Goal: Task Accomplishment & Management: Use online tool/utility

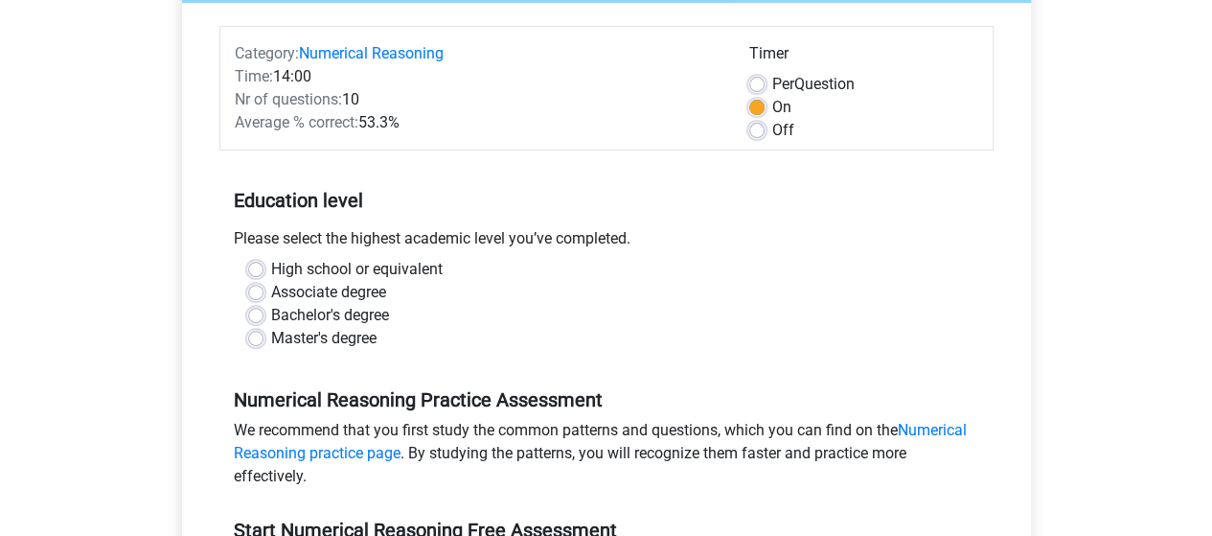
scroll to position [446, 0]
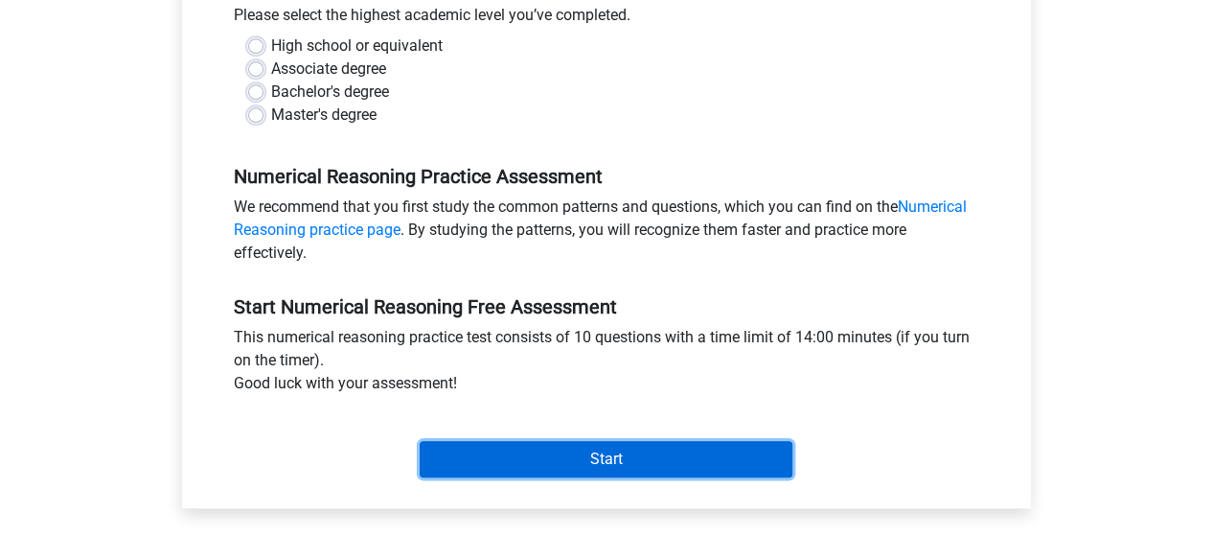
click at [563, 449] on input "Start" at bounding box center [606, 459] width 373 height 36
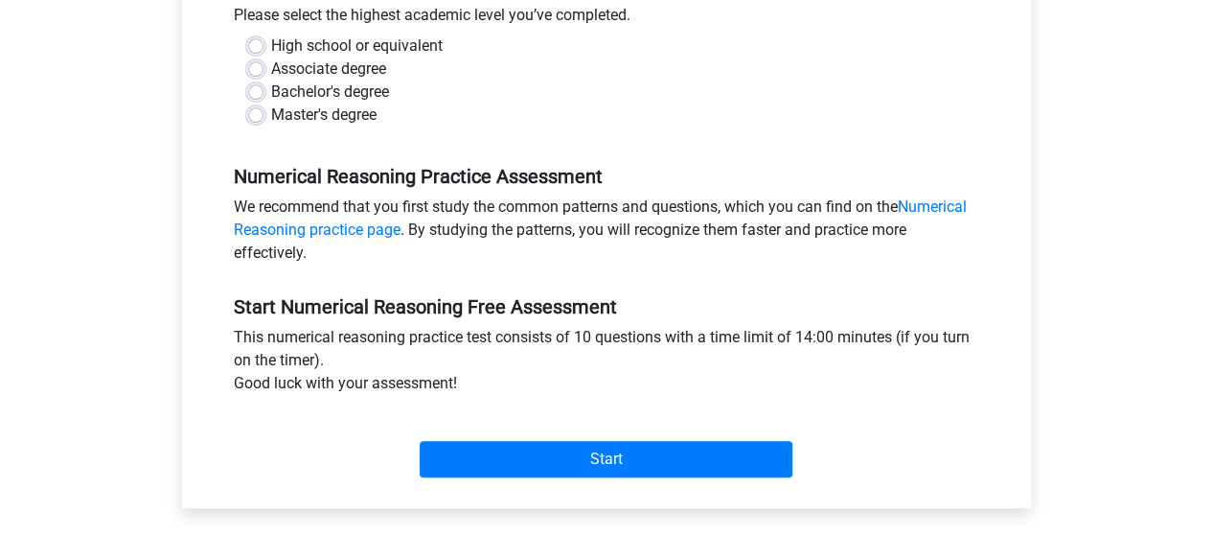
click at [334, 64] on label "Associate degree" at bounding box center [328, 68] width 115 height 23
click at [263, 64] on input "Associate degree" at bounding box center [255, 66] width 15 height 19
radio input "true"
click at [378, 81] on label "Bachelor's degree" at bounding box center [330, 91] width 118 height 23
click at [263, 81] on input "Bachelor's degree" at bounding box center [255, 89] width 15 height 19
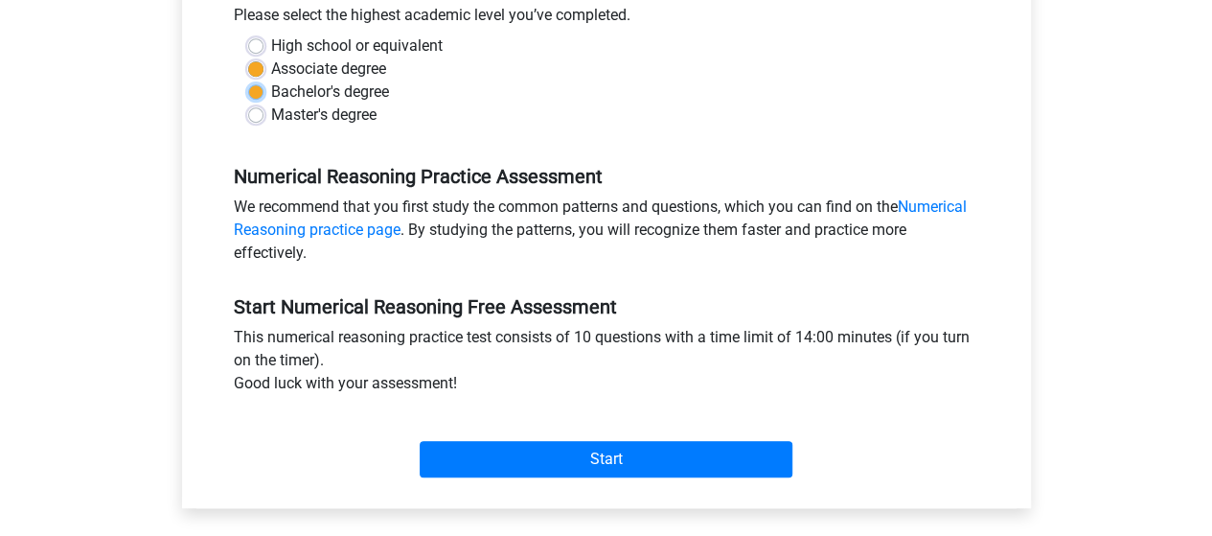
radio input "true"
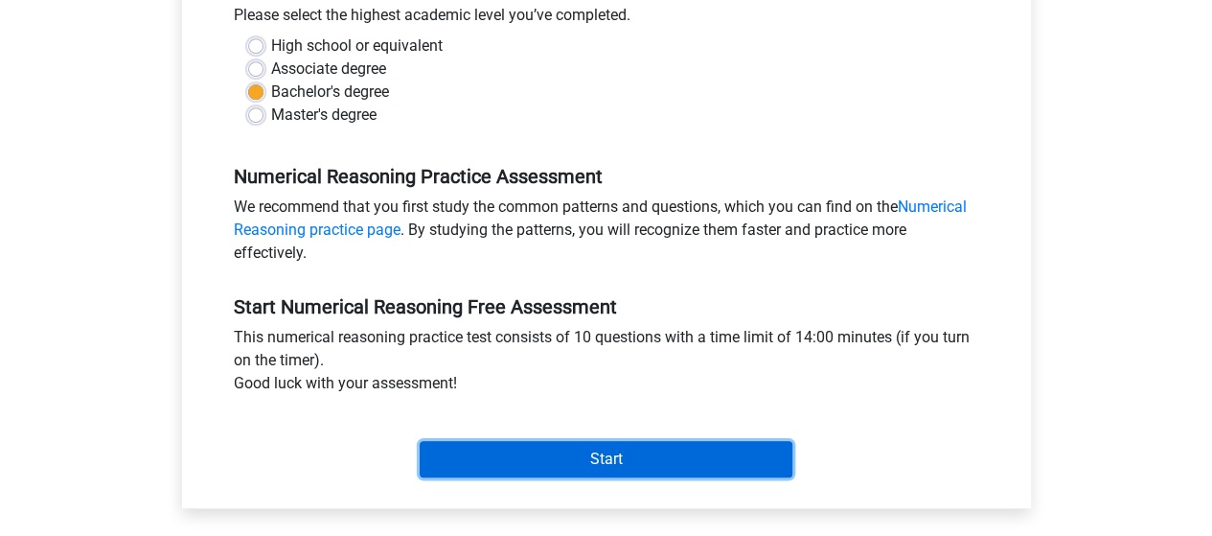
click at [542, 451] on input "Start" at bounding box center [606, 459] width 373 height 36
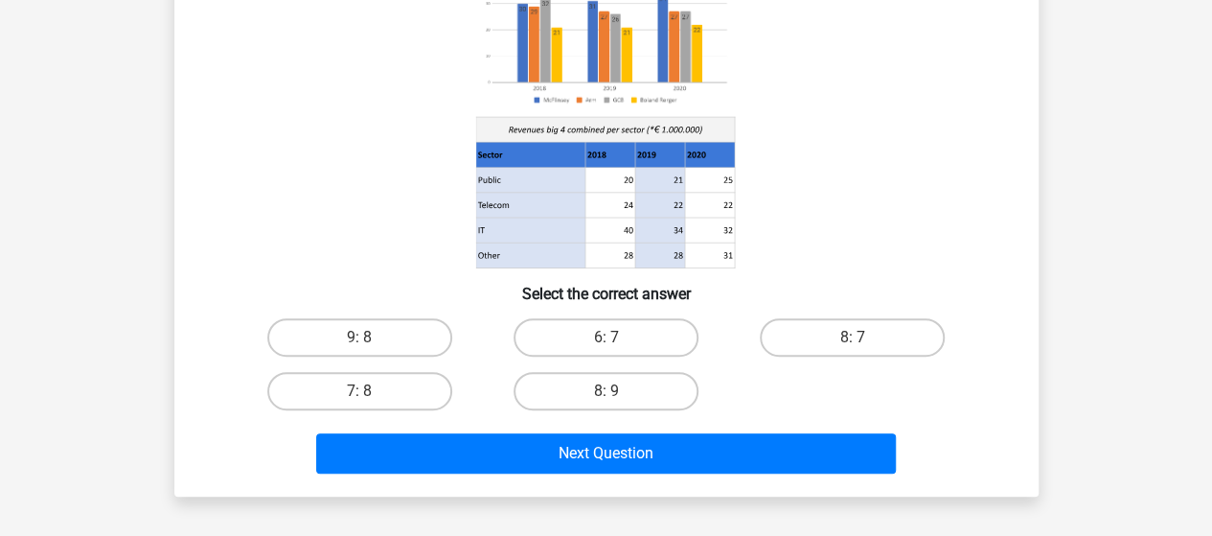
scroll to position [446, 0]
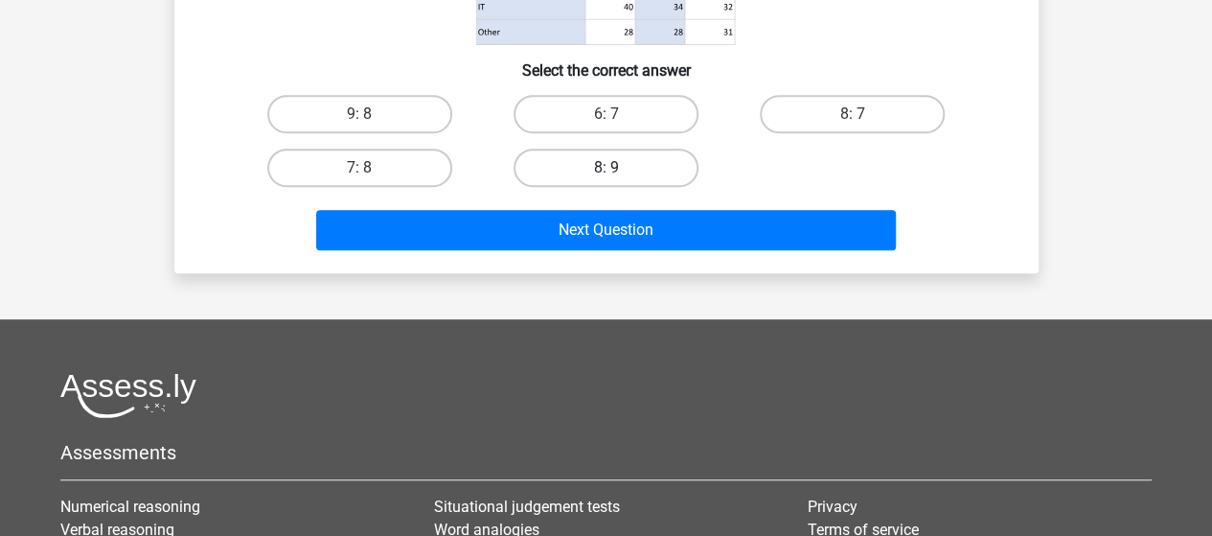
click at [570, 160] on label "8: 9" at bounding box center [606, 168] width 185 height 38
click at [606, 168] on input "8: 9" at bounding box center [612, 174] width 12 height 12
radio input "true"
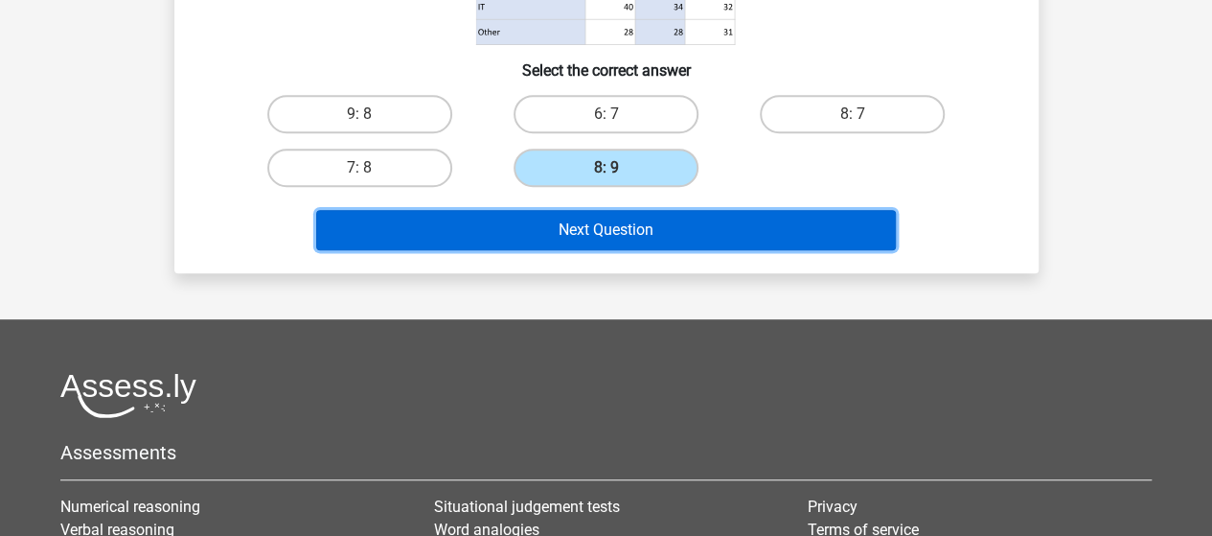
click at [561, 223] on button "Next Question" at bounding box center [606, 230] width 580 height 40
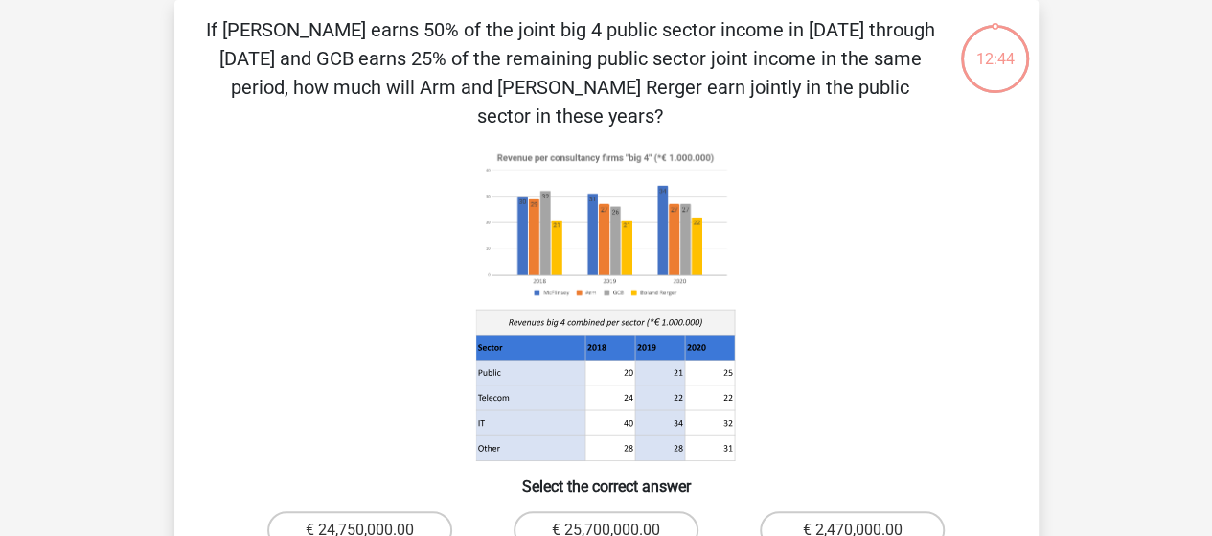
scroll to position [0, 0]
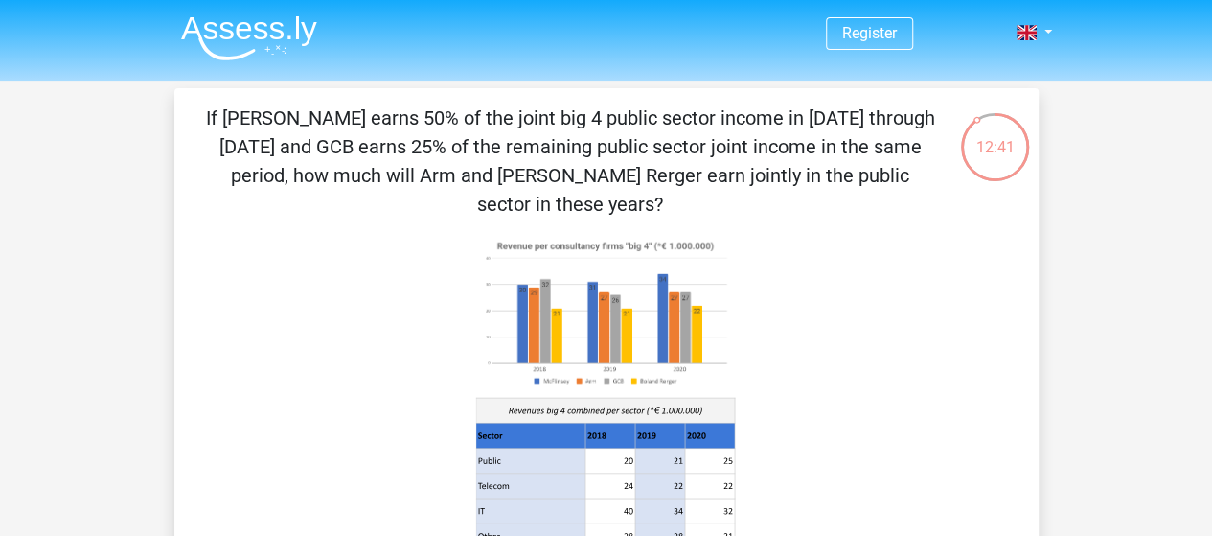
click at [379, 153] on p "If McFlinsey earns 50% of the joint big 4 public sector income in 2018 through …" at bounding box center [570, 160] width 731 height 115
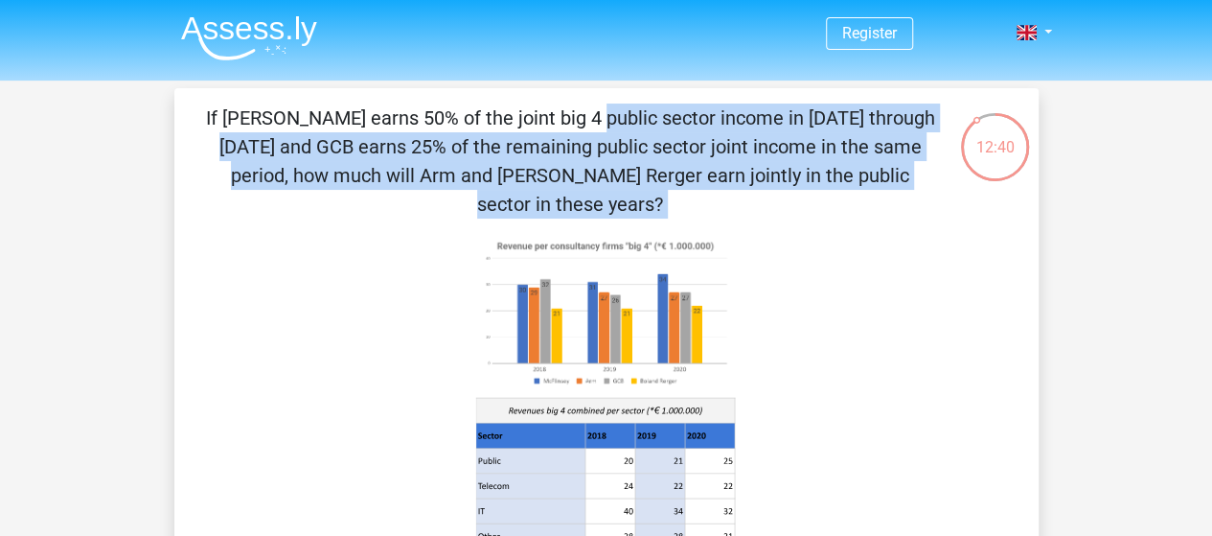
click at [379, 153] on p "If McFlinsey earns 50% of the joint big 4 public sector income in 2018 through …" at bounding box center [570, 160] width 731 height 115
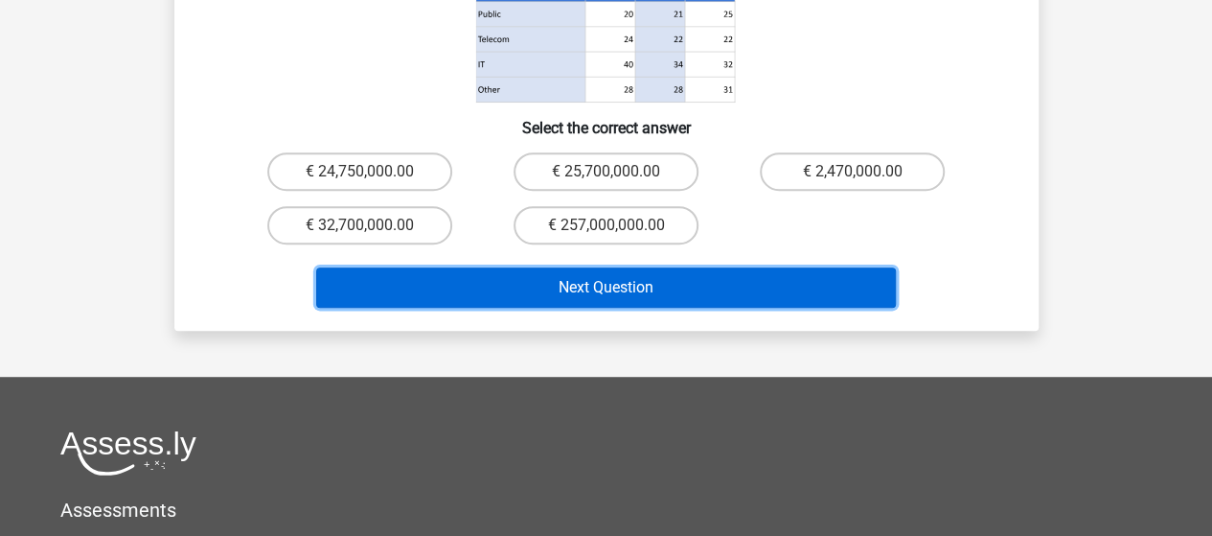
click at [599, 267] on button "Next Question" at bounding box center [606, 287] width 580 height 40
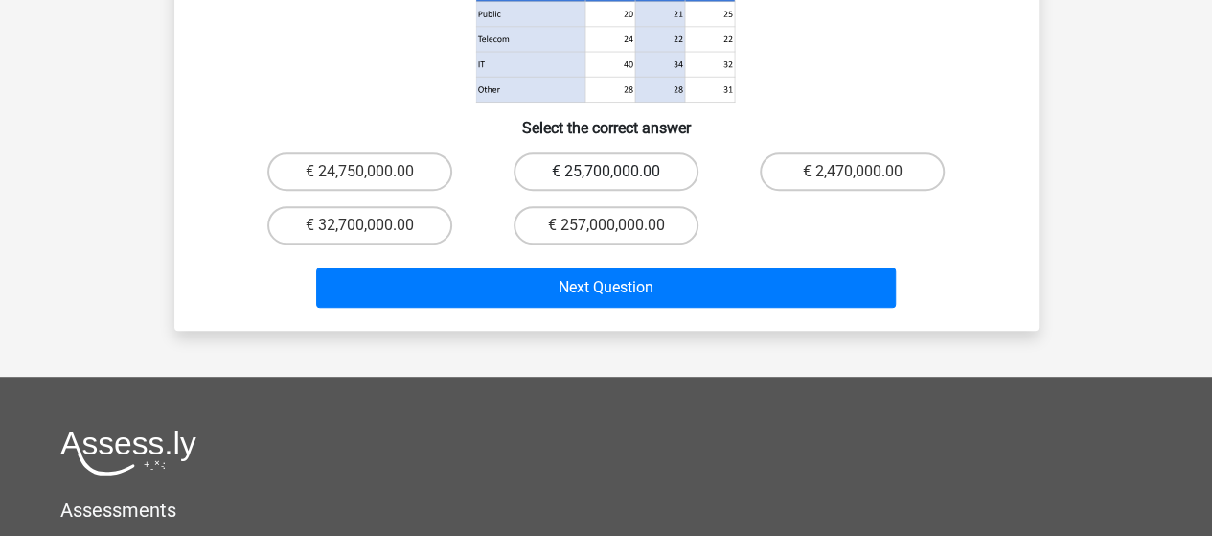
click at [588, 156] on label "€ 25,700,000.00" at bounding box center [606, 171] width 185 height 38
click at [606, 172] on input "€ 25,700,000.00" at bounding box center [612, 178] width 12 height 12
radio input "true"
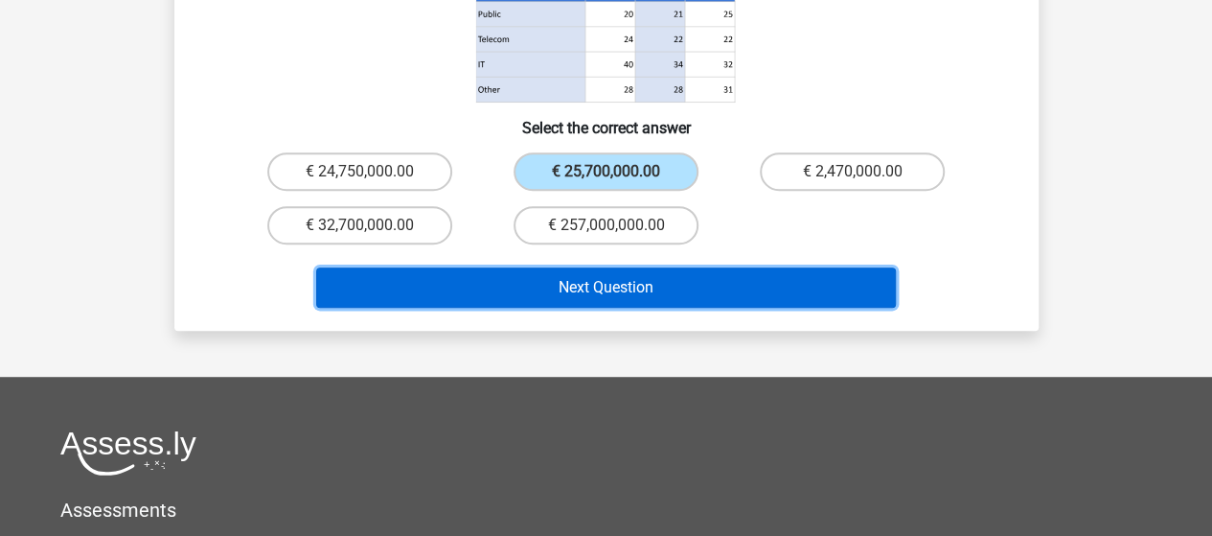
click at [588, 271] on button "Next Question" at bounding box center [606, 287] width 580 height 40
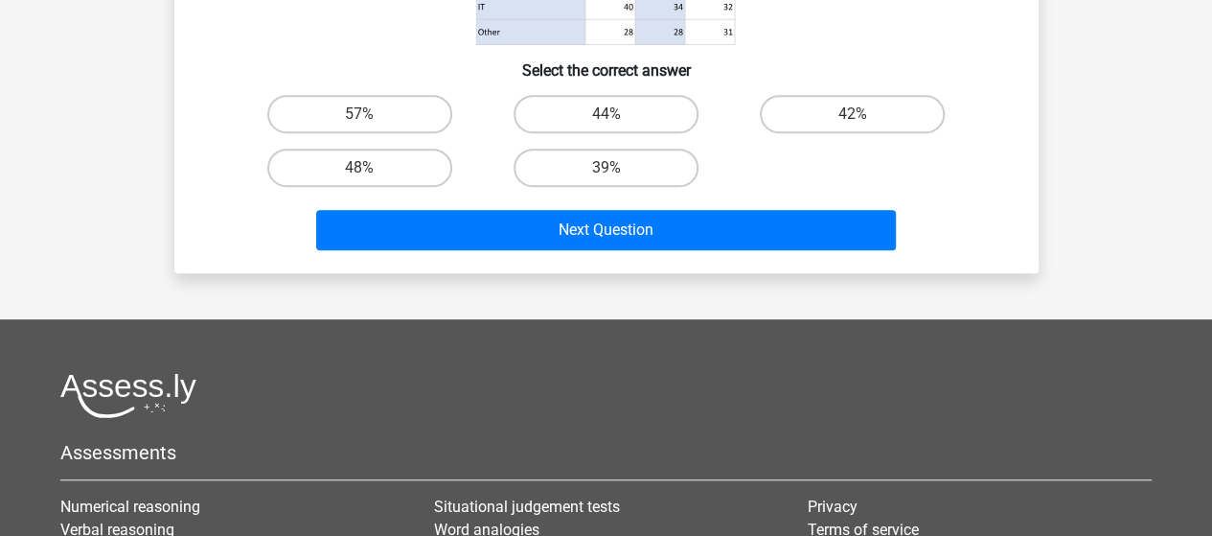
scroll to position [88, 0]
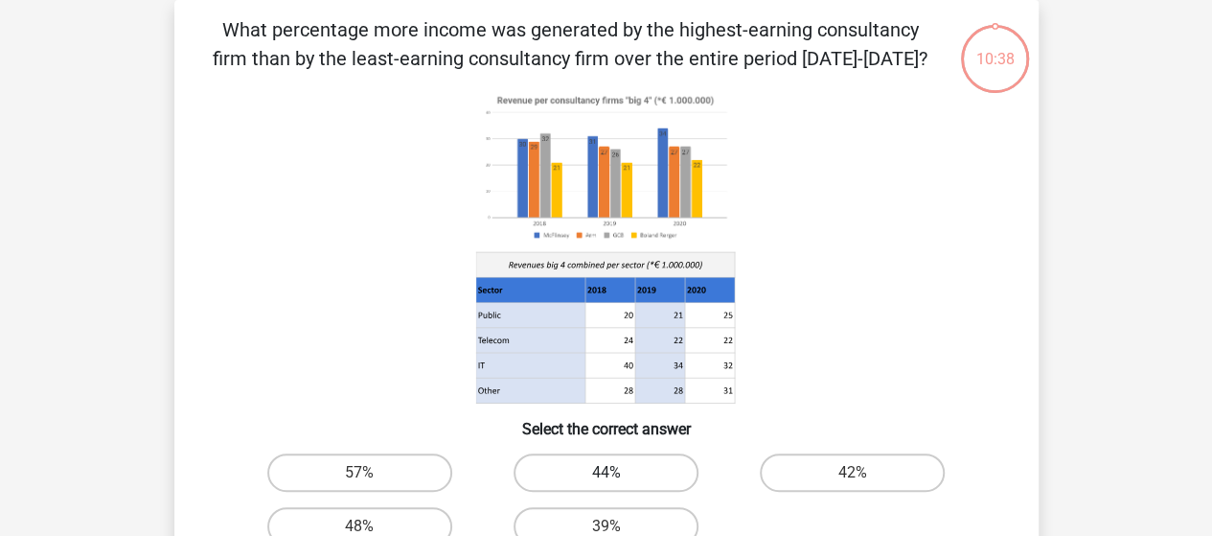
click at [596, 453] on label "44%" at bounding box center [606, 472] width 185 height 38
click at [606, 472] on input "44%" at bounding box center [612, 478] width 12 height 12
radio input "true"
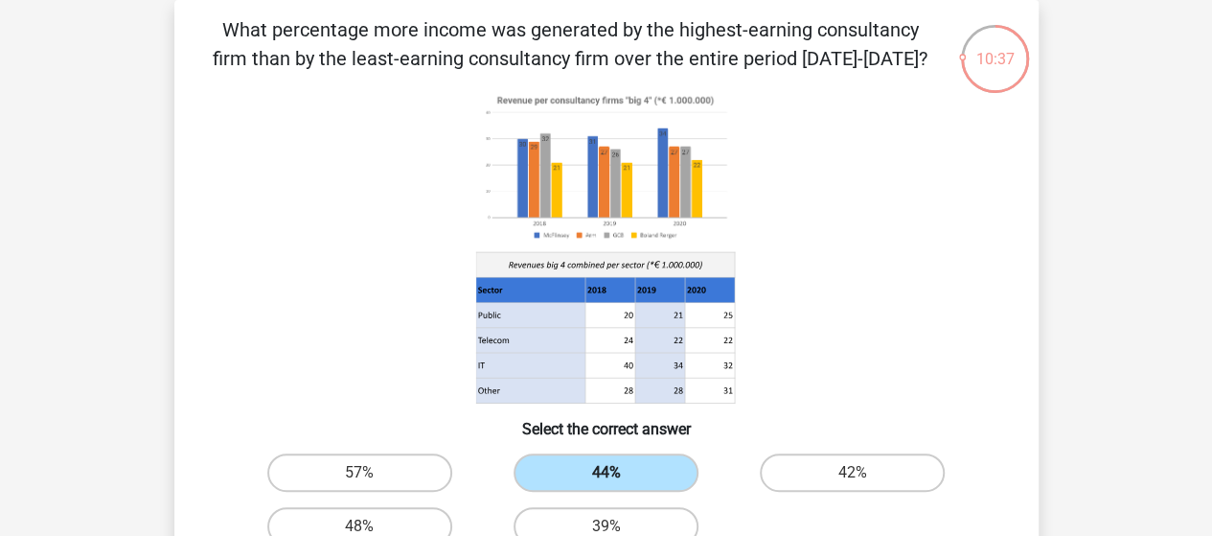
scroll to position [535, 0]
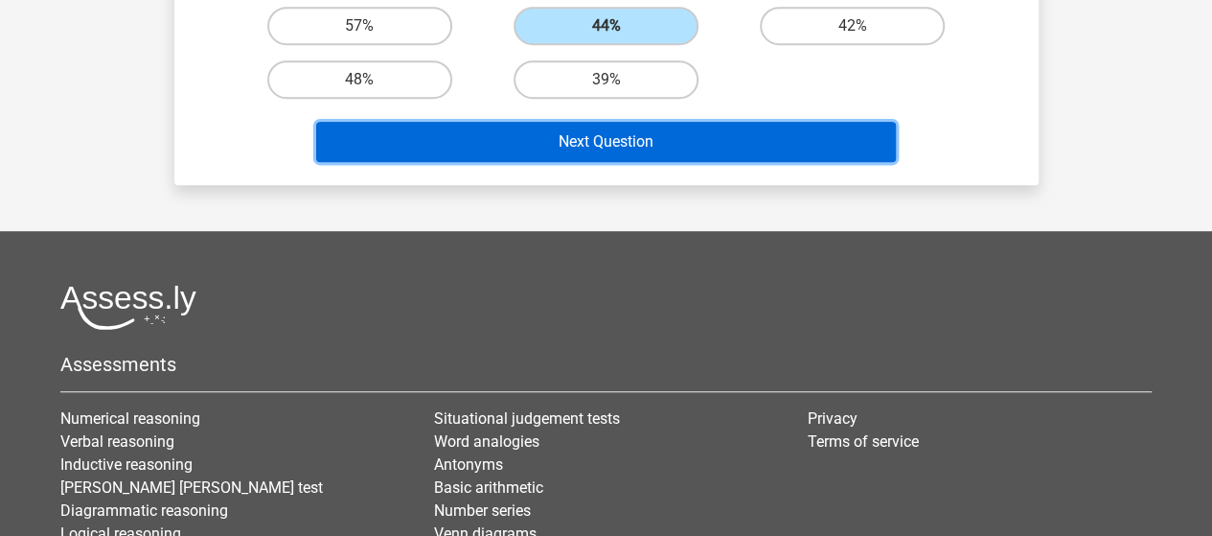
click at [611, 133] on button "Next Question" at bounding box center [606, 142] width 580 height 40
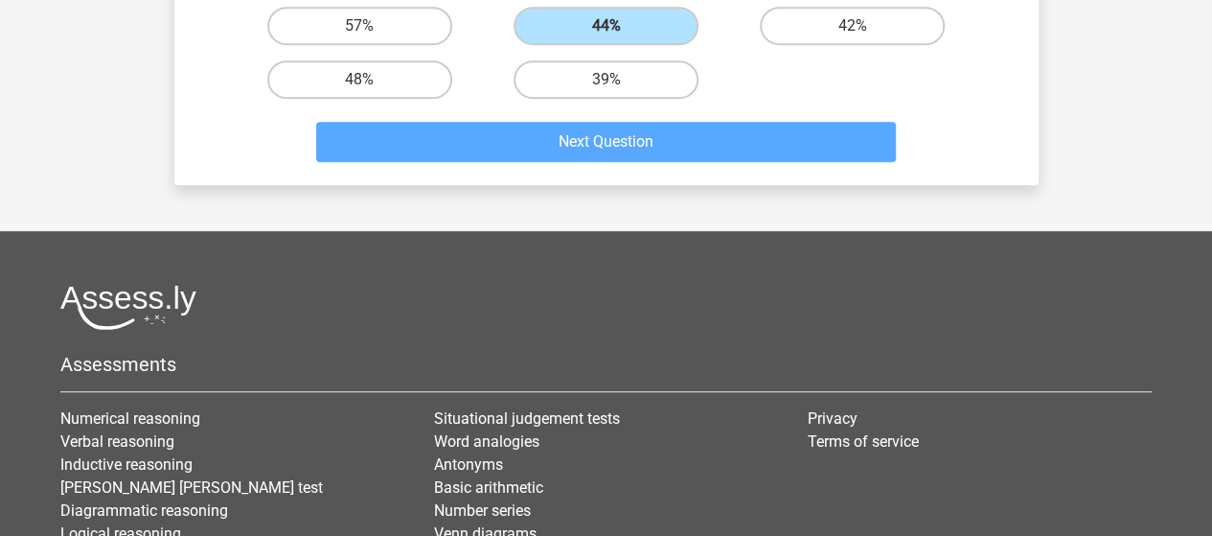
scroll to position [88, 0]
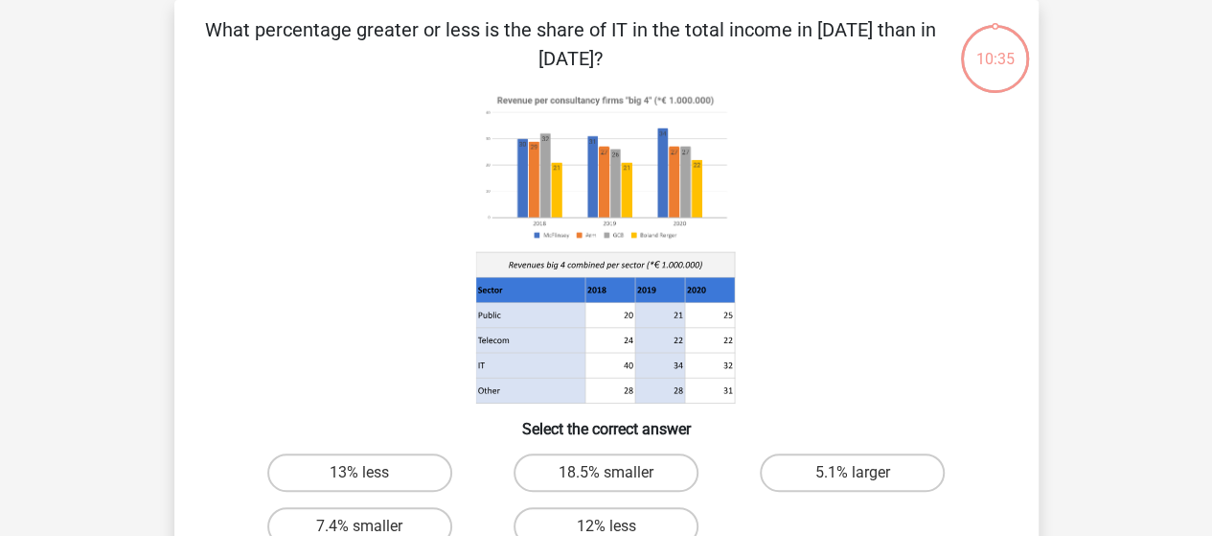
click at [611, 496] on div "18.5% smaller" at bounding box center [606, 473] width 246 height 54
click at [606, 478] on input "18.5% smaller" at bounding box center [612, 478] width 12 height 12
radio input "true"
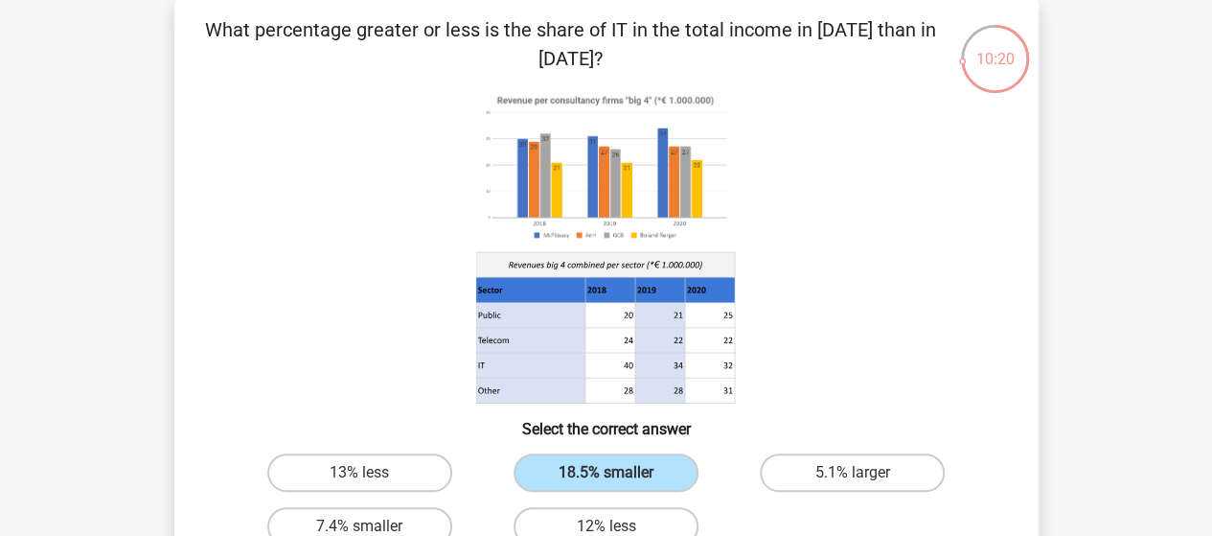
scroll to position [311, 0]
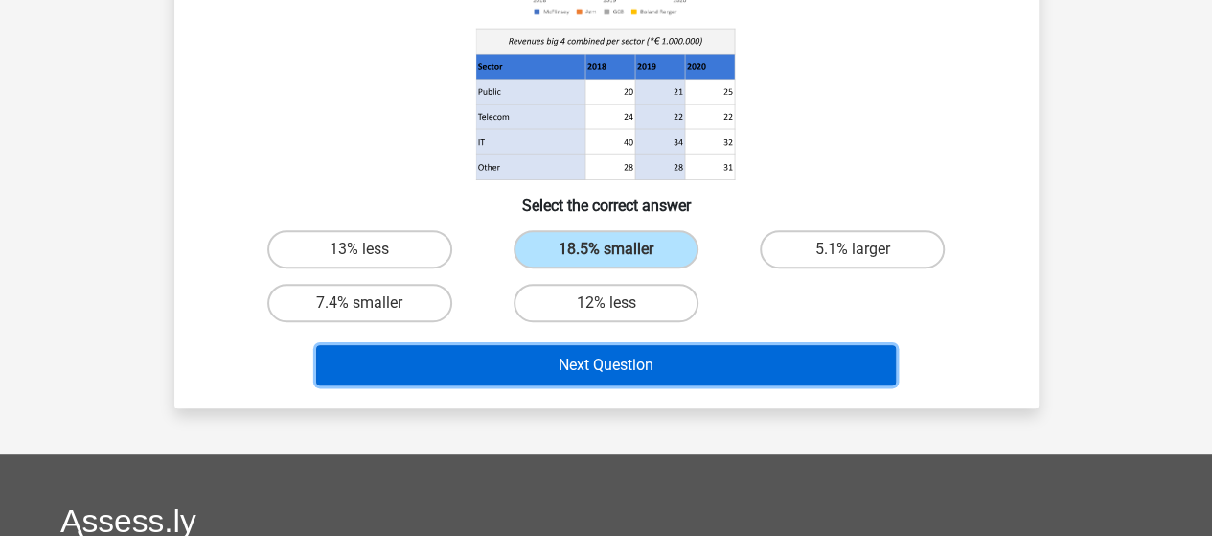
click at [653, 377] on button "Next Question" at bounding box center [606, 365] width 580 height 40
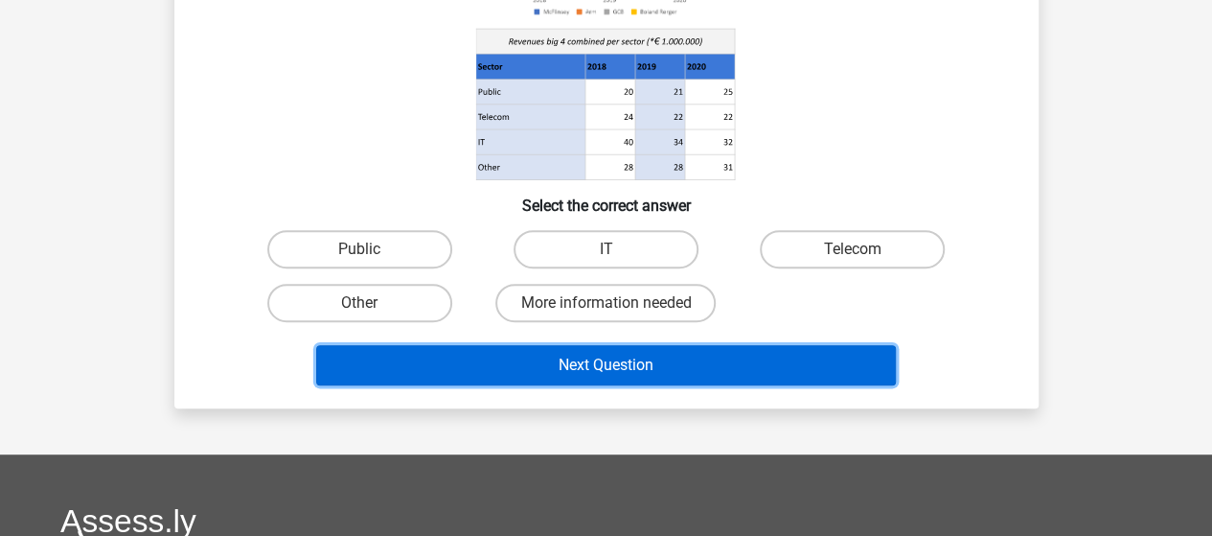
click at [653, 377] on button "Next Question" at bounding box center [606, 365] width 580 height 40
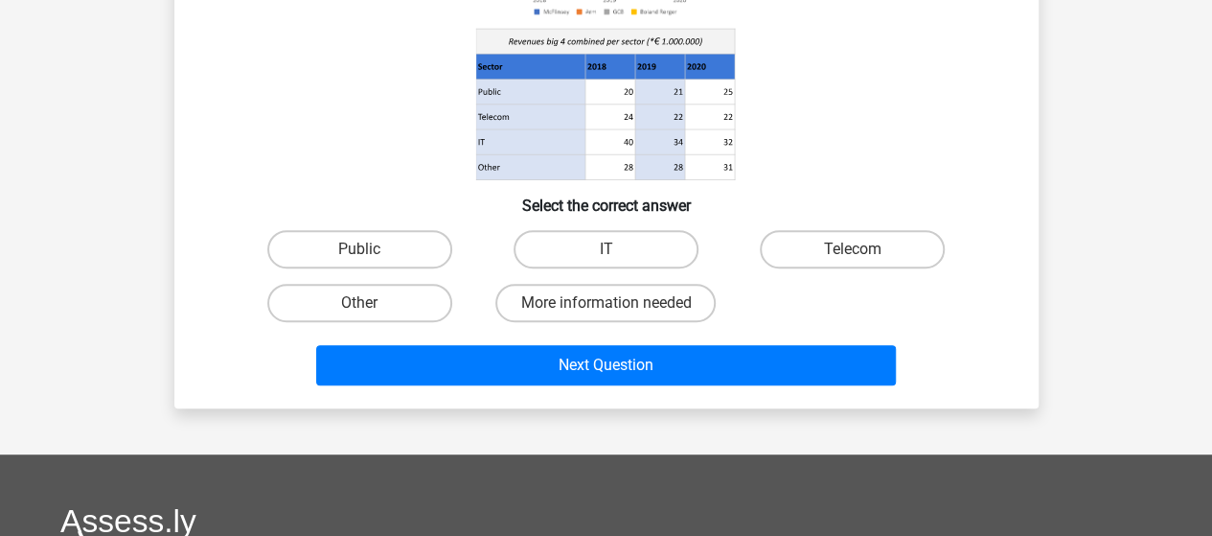
scroll to position [0, 0]
